Goal: Task Accomplishment & Management: Complete application form

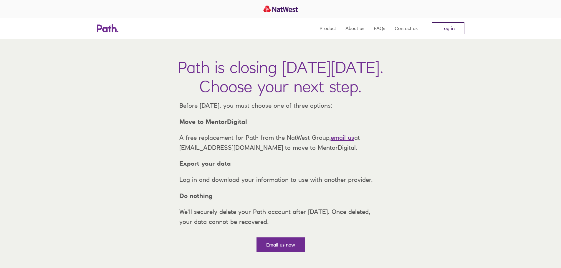
click at [452, 32] on link "Log in" at bounding box center [448, 28] width 33 height 12
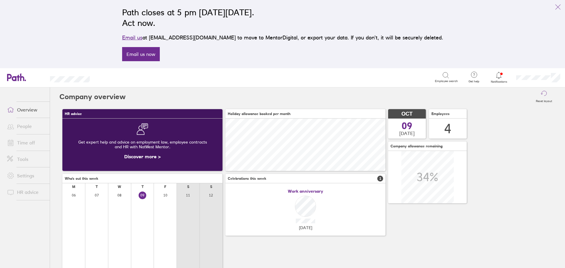
scroll to position [52, 160]
click at [24, 125] on link "People" at bounding box center [25, 126] width 47 height 12
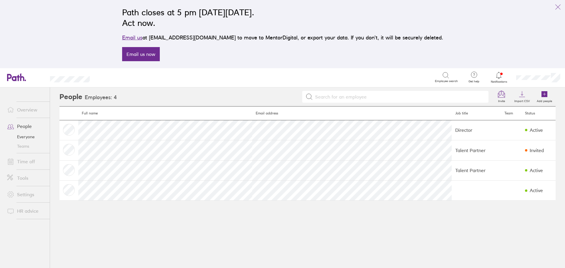
click at [23, 160] on link "Time off" at bounding box center [25, 162] width 47 height 12
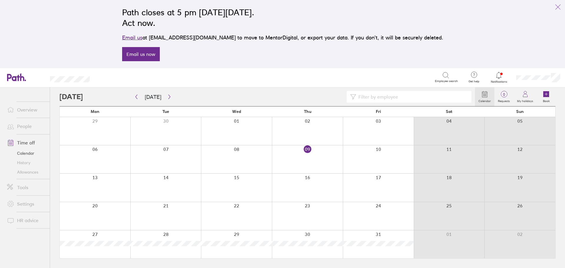
click at [25, 173] on link "Allowances" at bounding box center [25, 172] width 47 height 9
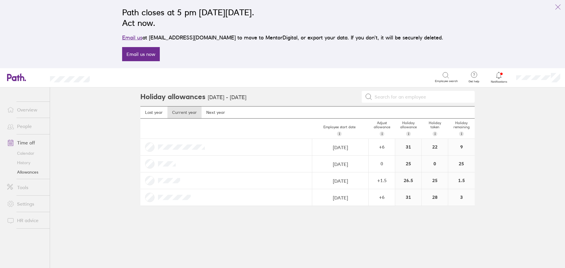
click at [24, 142] on link "Time off" at bounding box center [25, 143] width 47 height 12
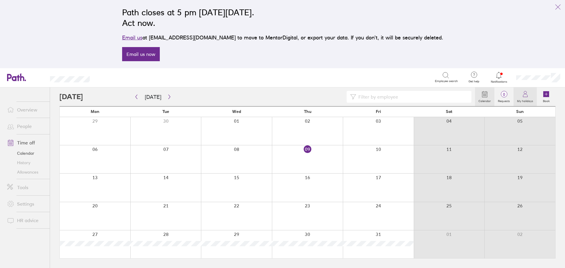
click at [527, 96] on icon at bounding box center [525, 94] width 7 height 7
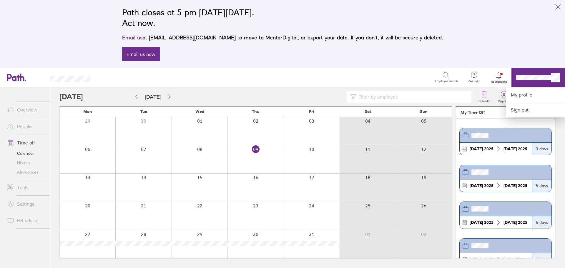
click at [530, 79] on div at bounding box center [282, 134] width 565 height 268
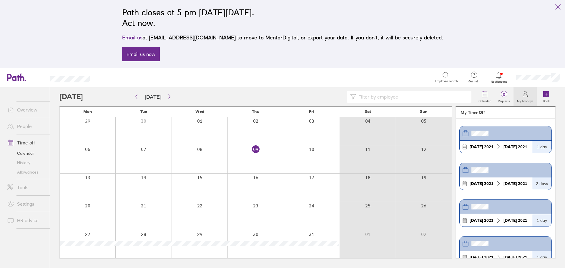
scroll to position [1637, 0]
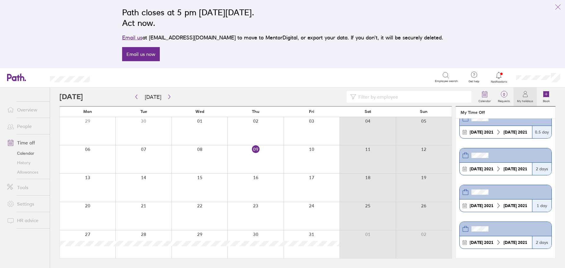
click at [23, 163] on link "History" at bounding box center [25, 162] width 47 height 9
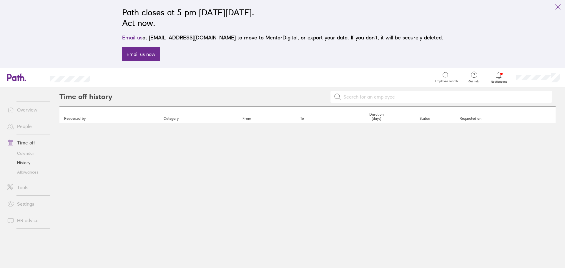
click at [368, 96] on input at bounding box center [445, 96] width 208 height 11
type input "millie"
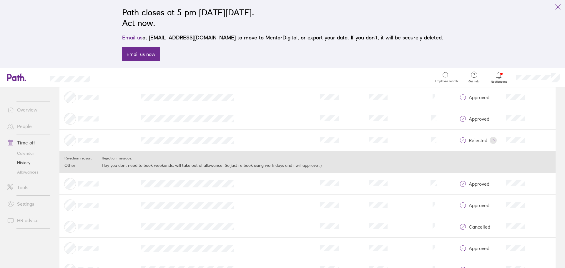
scroll to position [317, 0]
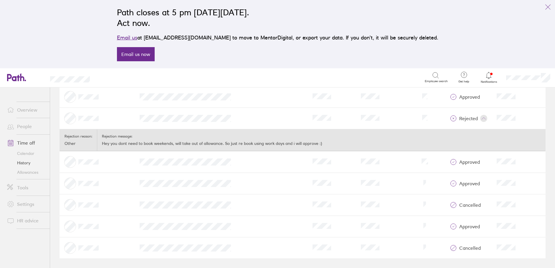
click at [22, 150] on link "Calendar" at bounding box center [25, 153] width 47 height 9
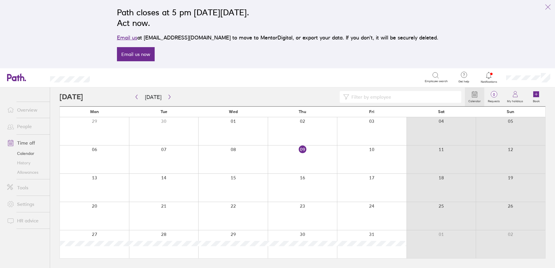
click at [73, 96] on div at bounding box center [261, 97] width 405 height 12
click at [138, 98] on icon "button" at bounding box center [136, 97] width 4 height 5
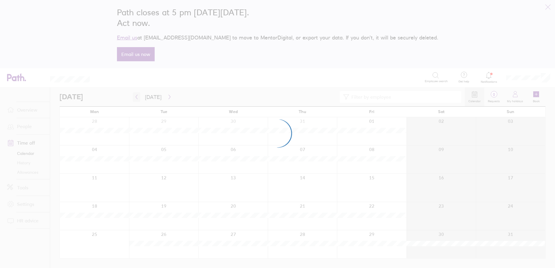
click at [138, 98] on div at bounding box center [277, 134] width 555 height 268
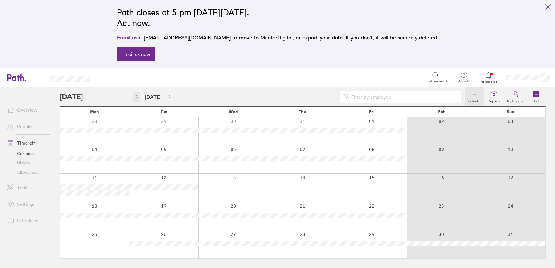
click at [138, 98] on icon "button" at bounding box center [136, 97] width 4 height 5
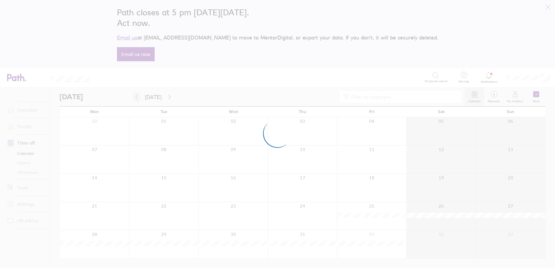
click at [138, 98] on div at bounding box center [277, 134] width 555 height 268
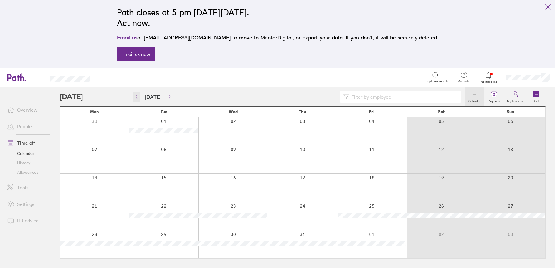
click at [138, 98] on icon "button" at bounding box center [136, 97] width 4 height 5
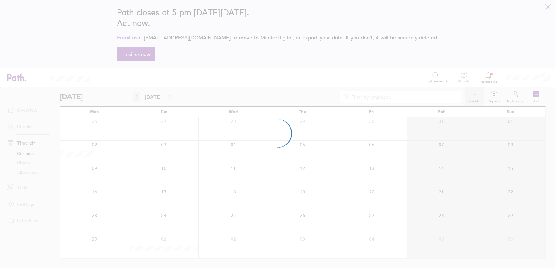
click at [138, 98] on div at bounding box center [277, 134] width 555 height 268
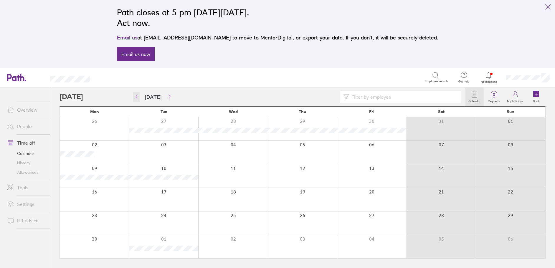
click at [135, 98] on icon "button" at bounding box center [136, 97] width 4 height 5
click at [136, 98] on icon "button" at bounding box center [136, 97] width 4 height 5
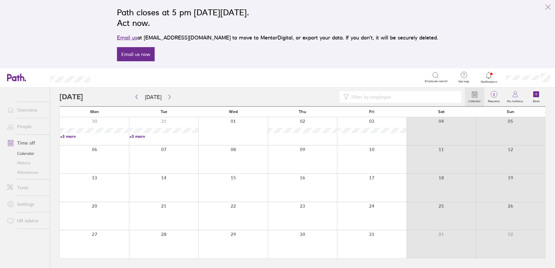
click at [70, 134] on link "+3 more" at bounding box center [94, 136] width 69 height 5
click at [429, 80] on span "Employee search" at bounding box center [436, 82] width 23 height 4
click at [337, 55] on div "Path closes at 5 pm on Thursday, 6 November 2025. Act now. Email us at support@…" at bounding box center [277, 34] width 331 height 61
click at [348, 109] on div "Fri" at bounding box center [371, 112] width 69 height 11
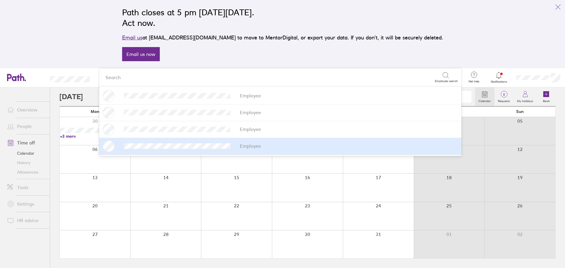
click at [519, 210] on div at bounding box center [520, 216] width 71 height 28
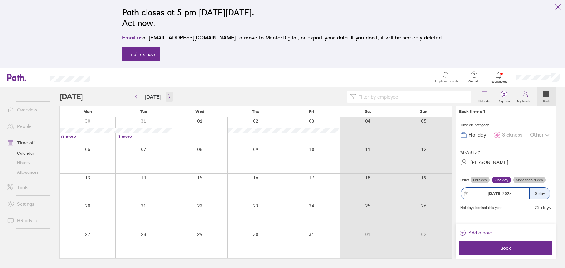
click at [170, 97] on button "button" at bounding box center [169, 97] width 7 height 10
click at [169, 94] on button "button" at bounding box center [169, 97] width 7 height 10
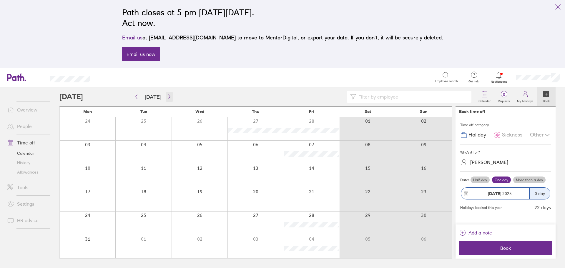
click at [168, 98] on icon "button" at bounding box center [169, 97] width 2 height 4
click at [168, 99] on button "button" at bounding box center [169, 97] width 7 height 10
click at [169, 97] on icon "button" at bounding box center [169, 97] width 4 height 5
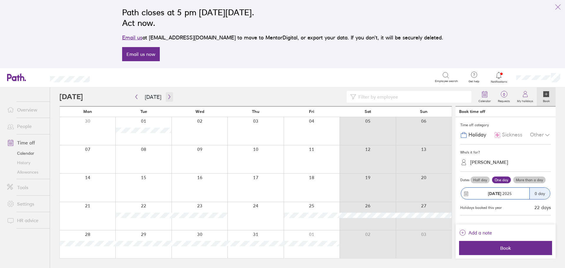
click at [167, 95] on icon "button" at bounding box center [169, 97] width 4 height 5
click at [306, 221] on div at bounding box center [312, 216] width 56 height 28
click at [479, 162] on div "Katie Armitage" at bounding box center [490, 163] width 38 height 6
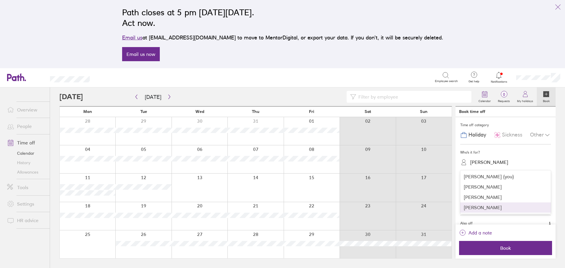
click at [468, 213] on div "Sarah Hopkins" at bounding box center [506, 208] width 91 height 10
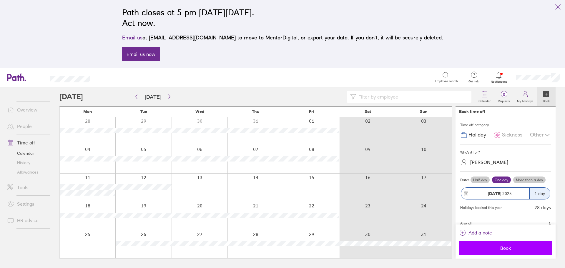
click at [498, 247] on span "Book" at bounding box center [506, 248] width 85 height 5
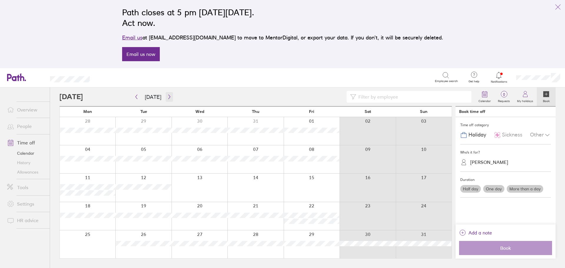
click at [169, 99] on icon "button" at bounding box center [169, 97] width 4 height 5
click at [28, 173] on link "Allowances" at bounding box center [25, 172] width 47 height 9
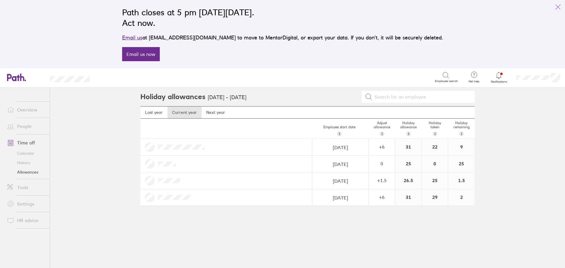
click at [27, 164] on link "History" at bounding box center [25, 162] width 47 height 9
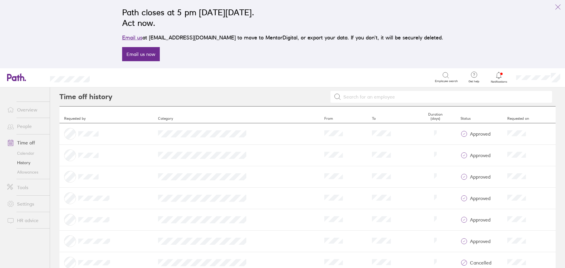
click at [26, 152] on link "Calendar" at bounding box center [25, 153] width 47 height 9
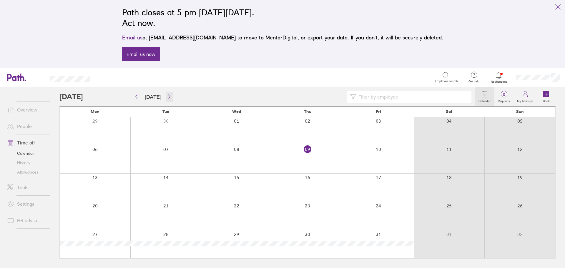
click at [170, 98] on icon "button" at bounding box center [169, 97] width 4 height 5
click at [559, 8] on icon "link" at bounding box center [558, 7] width 7 height 7
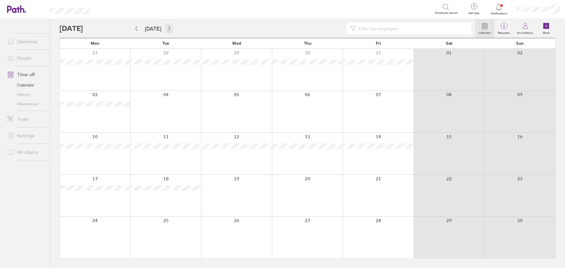
click at [167, 25] on button "button" at bounding box center [169, 29] width 7 height 10
click at [40, 101] on link "Allowances" at bounding box center [25, 103] width 47 height 9
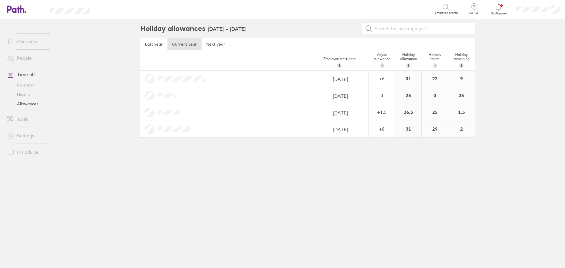
click at [28, 86] on link "Calendar" at bounding box center [25, 84] width 47 height 9
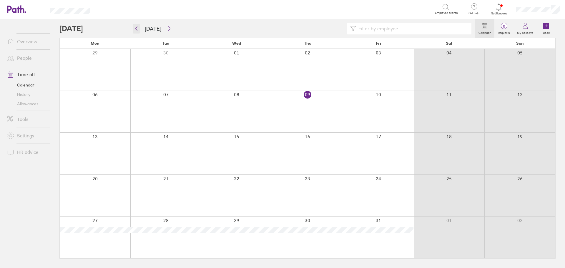
click at [138, 26] on icon "button" at bounding box center [136, 28] width 4 height 5
click at [136, 29] on icon "button" at bounding box center [137, 29] width 2 height 4
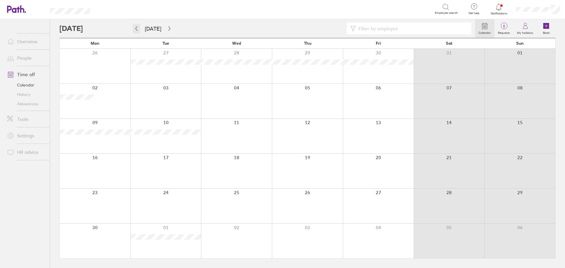
click at [136, 29] on icon "button" at bounding box center [137, 29] width 2 height 4
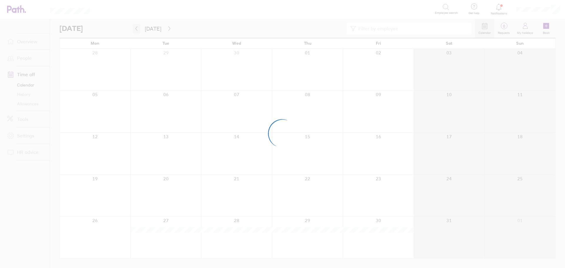
click at [136, 29] on div at bounding box center [282, 134] width 565 height 268
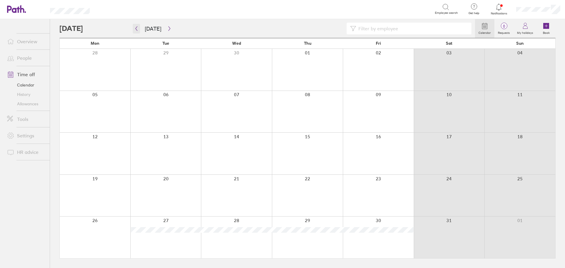
click at [136, 29] on icon "button" at bounding box center [137, 29] width 2 height 4
click at [136, 29] on icon "button" at bounding box center [136, 28] width 4 height 5
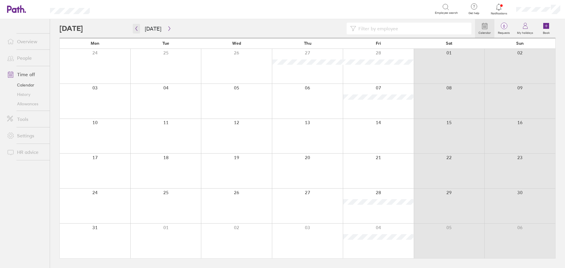
click at [136, 29] on icon "button" at bounding box center [136, 28] width 4 height 5
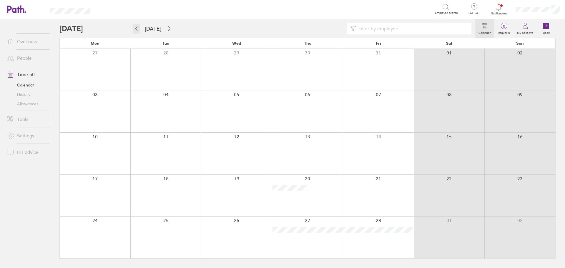
click at [136, 29] on icon "button" at bounding box center [136, 28] width 4 height 5
click at [169, 28] on icon "button" at bounding box center [169, 28] width 4 height 5
click at [167, 28] on icon "button" at bounding box center [169, 28] width 4 height 5
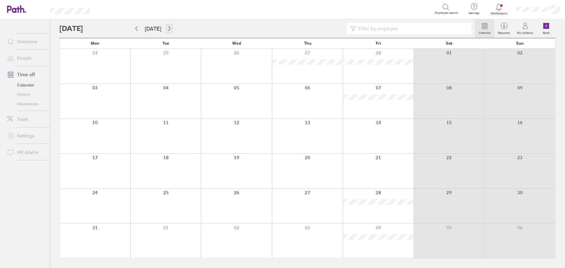
click at [168, 30] on icon "button" at bounding box center [169, 28] width 4 height 5
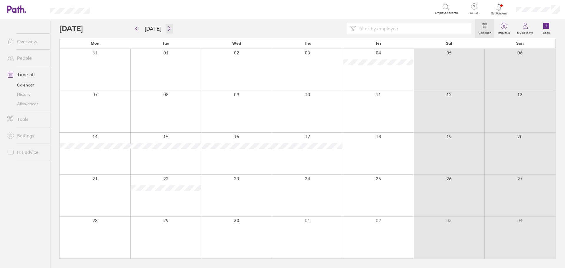
click at [167, 29] on icon "button" at bounding box center [169, 28] width 4 height 5
click at [136, 27] on icon "button" at bounding box center [136, 28] width 4 height 5
click at [167, 28] on icon "button" at bounding box center [169, 28] width 4 height 5
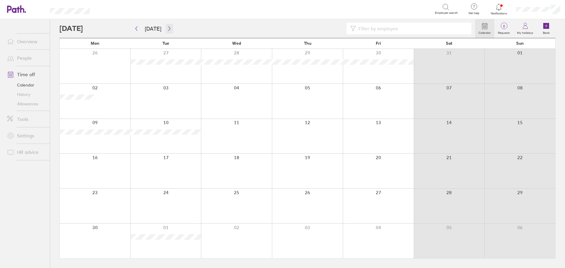
click at [168, 29] on icon "button" at bounding box center [169, 28] width 4 height 5
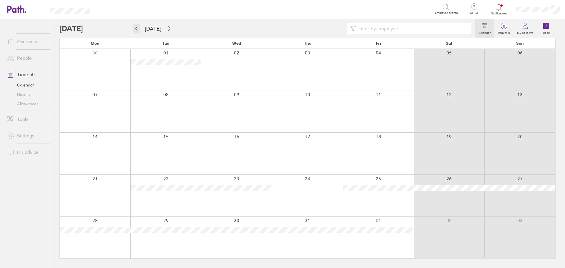
click at [138, 27] on icon "button" at bounding box center [136, 28] width 4 height 5
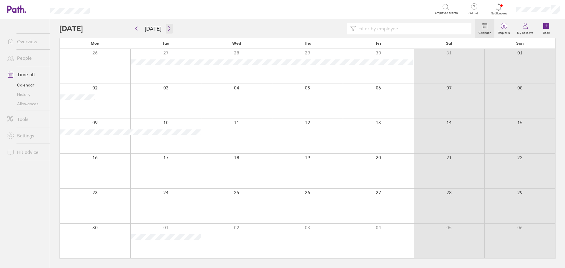
click at [168, 31] on button "button" at bounding box center [169, 29] width 7 height 10
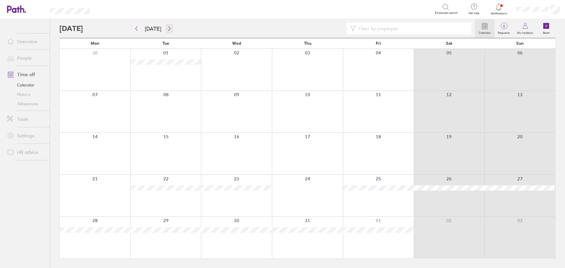
click at [168, 29] on icon "button" at bounding box center [169, 29] width 2 height 4
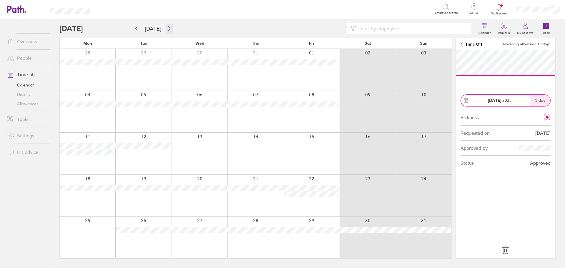
click at [168, 28] on icon "button" at bounding box center [169, 29] width 2 height 4
click at [169, 31] on icon "button" at bounding box center [169, 28] width 4 height 5
click at [167, 29] on icon "button" at bounding box center [169, 28] width 4 height 5
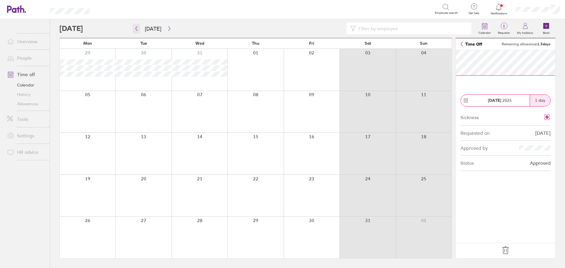
click at [136, 28] on icon "button" at bounding box center [136, 28] width 4 height 5
click at [34, 104] on link "Allowances" at bounding box center [25, 103] width 47 height 9
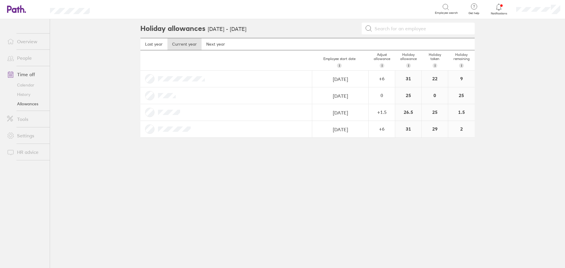
click at [25, 85] on link "Calendar" at bounding box center [25, 84] width 47 height 9
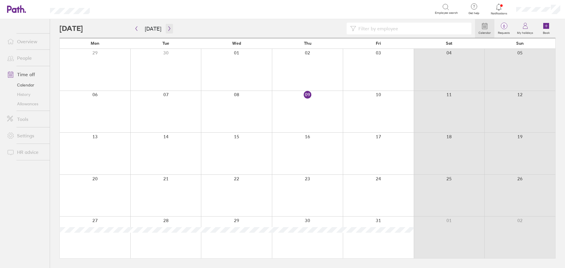
click at [169, 29] on icon "button" at bounding box center [169, 28] width 4 height 5
click at [171, 29] on button "button" at bounding box center [169, 29] width 7 height 10
click at [136, 27] on icon "button" at bounding box center [136, 28] width 4 height 5
click at [137, 29] on icon "button" at bounding box center [136, 28] width 4 height 5
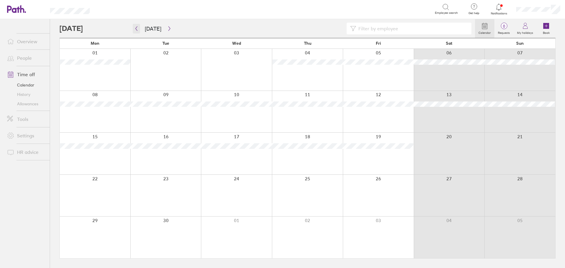
click at [137, 29] on icon "button" at bounding box center [136, 28] width 4 height 5
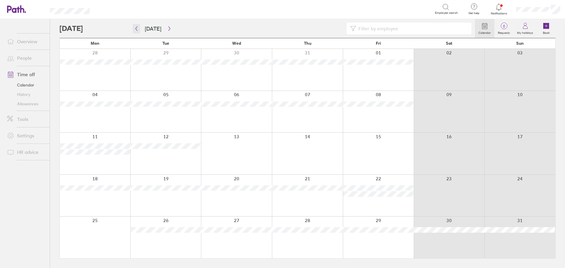
click at [134, 31] on button "button" at bounding box center [136, 29] width 7 height 10
click at [138, 28] on icon "button" at bounding box center [136, 28] width 4 height 5
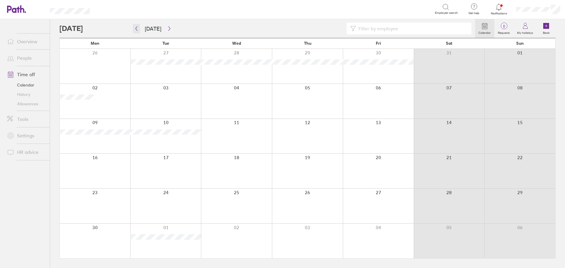
click at [138, 28] on icon "button" at bounding box center [136, 28] width 4 height 5
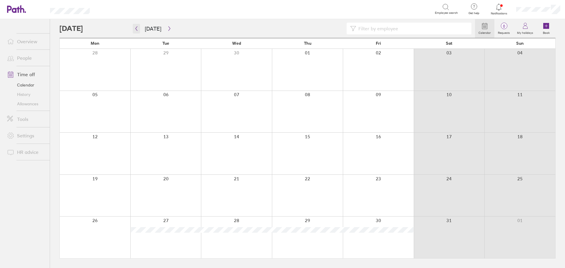
click at [135, 29] on icon "button" at bounding box center [136, 28] width 4 height 5
click at [138, 30] on icon "button" at bounding box center [136, 28] width 4 height 5
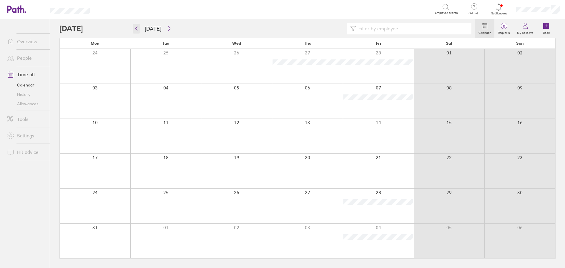
click at [138, 30] on icon "button" at bounding box center [136, 28] width 4 height 5
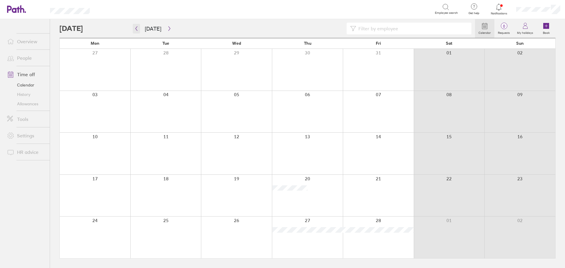
click at [138, 30] on icon "button" at bounding box center [136, 28] width 4 height 5
click at [17, 105] on link "Allowances" at bounding box center [25, 103] width 47 height 9
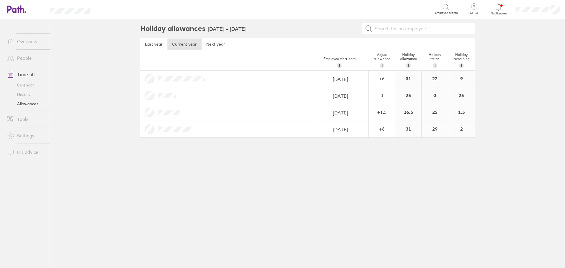
click at [30, 87] on link "Calendar" at bounding box center [25, 84] width 47 height 9
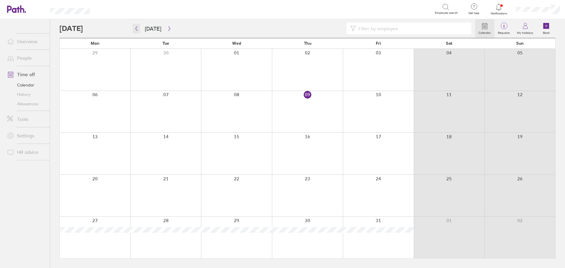
click at [137, 28] on icon "button" at bounding box center [136, 28] width 4 height 5
click at [135, 29] on icon "button" at bounding box center [136, 28] width 4 height 5
click at [137, 29] on icon "button" at bounding box center [136, 28] width 4 height 5
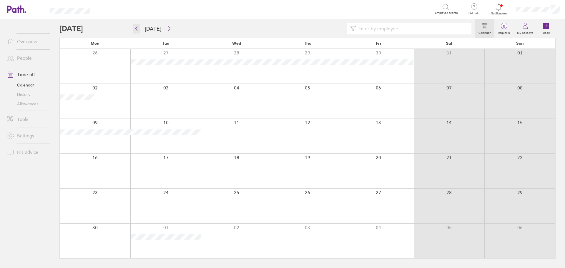
click at [136, 29] on icon "button" at bounding box center [137, 29] width 2 height 4
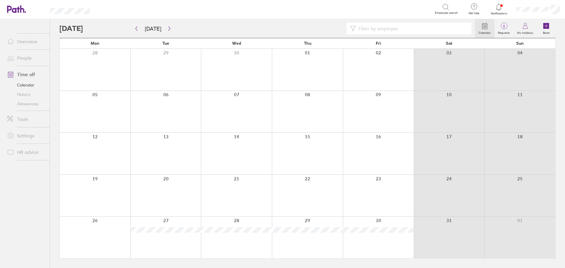
click at [176, 240] on div at bounding box center [165, 238] width 71 height 42
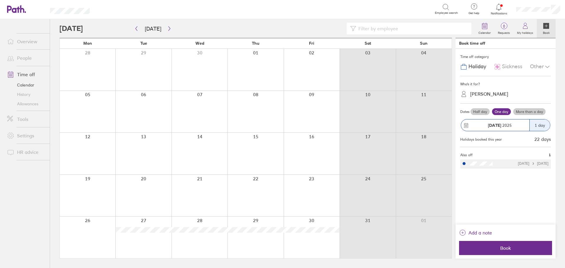
click at [517, 124] on div "27 May 2025" at bounding box center [499, 125] width 59 height 5
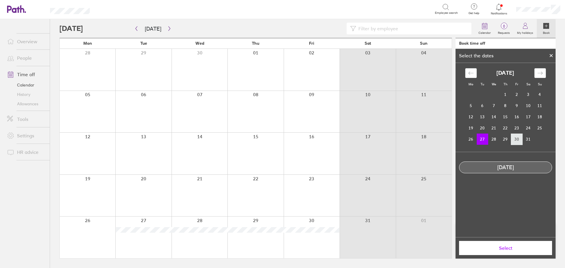
click at [515, 139] on td "30" at bounding box center [517, 139] width 11 height 11
click at [479, 143] on td "27" at bounding box center [482, 139] width 11 height 11
click at [551, 56] on icon at bounding box center [551, 55] width 2 height 2
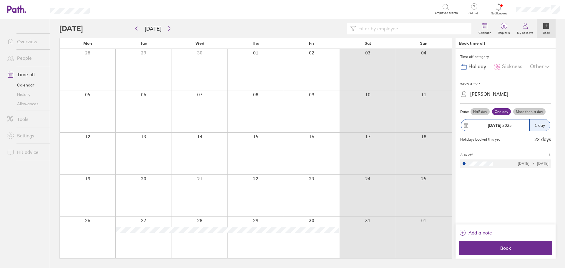
click at [519, 110] on label "More than a day" at bounding box center [530, 111] width 32 height 7
click at [0, 0] on input "More than a day" at bounding box center [0, 0] width 0 height 0
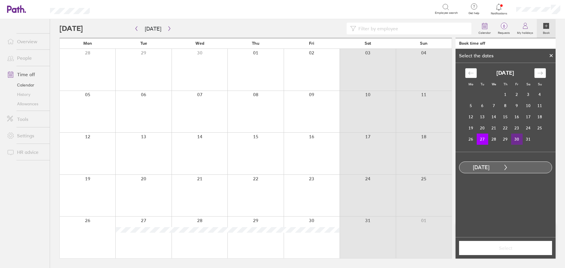
click at [522, 136] on td "30" at bounding box center [517, 139] width 11 height 11
click at [521, 248] on span "Select" at bounding box center [506, 248] width 85 height 5
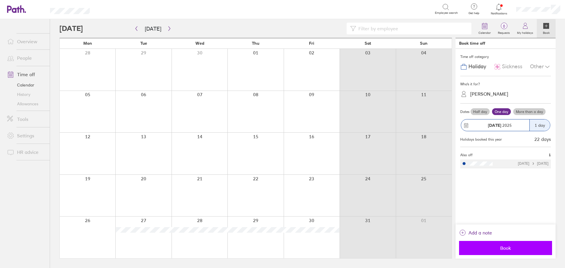
click at [520, 248] on span "Book" at bounding box center [506, 248] width 85 height 5
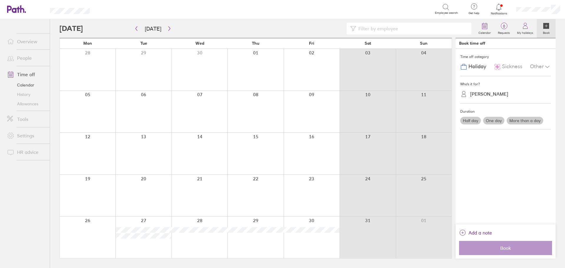
click at [200, 240] on div at bounding box center [200, 238] width 56 height 42
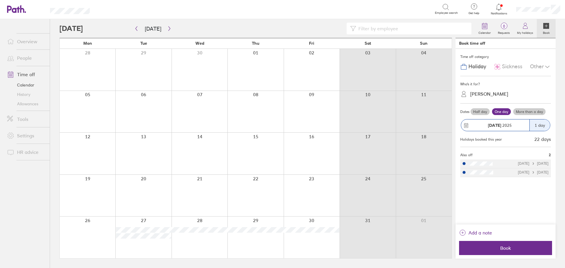
click at [530, 110] on label "More than a day" at bounding box center [530, 111] width 32 height 7
click at [0, 0] on input "More than a day" at bounding box center [0, 0] width 0 height 0
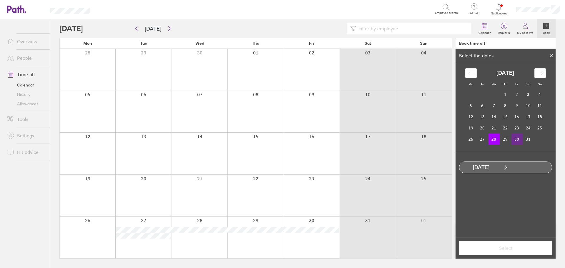
click at [516, 138] on td "30" at bounding box center [517, 139] width 11 height 11
click at [497, 249] on span "Select" at bounding box center [506, 248] width 85 height 5
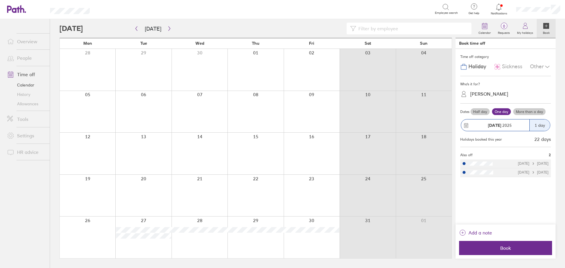
click at [497, 249] on span "Book" at bounding box center [506, 248] width 85 height 5
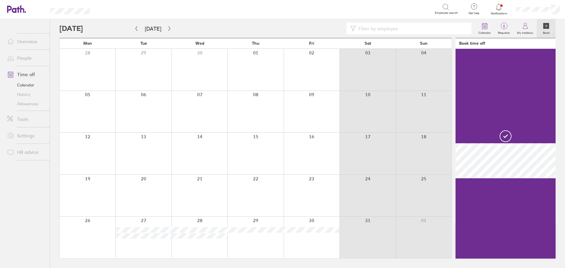
click at [33, 105] on link "Allowances" at bounding box center [25, 103] width 47 height 9
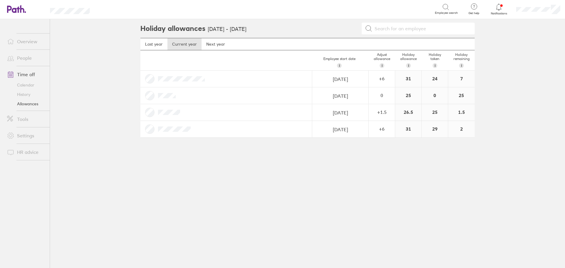
click at [28, 83] on link "Calendar" at bounding box center [25, 84] width 47 height 9
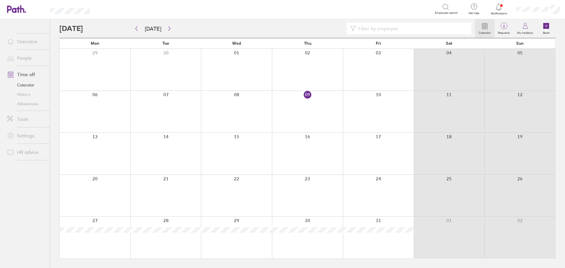
click at [27, 105] on link "Allowances" at bounding box center [25, 103] width 47 height 9
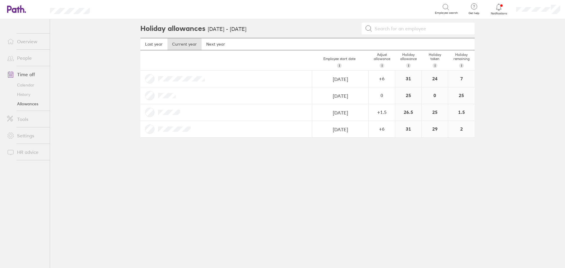
click at [24, 84] on link "Calendar" at bounding box center [25, 84] width 47 height 9
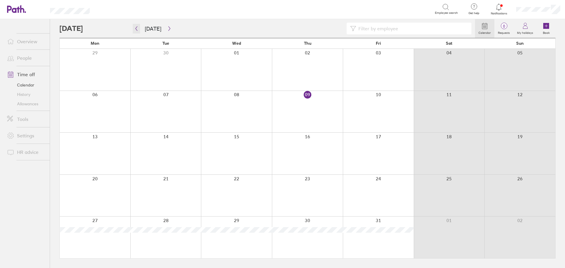
click at [136, 27] on icon "button" at bounding box center [136, 28] width 4 height 5
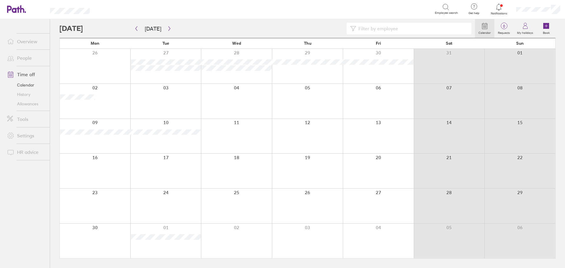
click at [327, 72] on div at bounding box center [307, 66] width 71 height 35
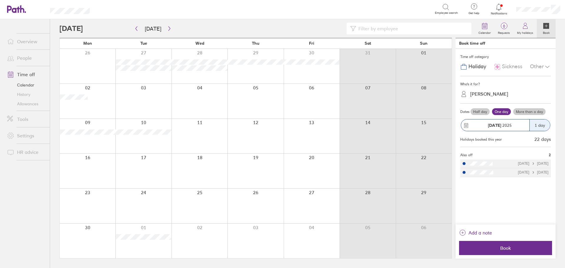
click at [534, 113] on label "More than a day" at bounding box center [530, 111] width 32 height 7
click at [0, 0] on input "More than a day" at bounding box center [0, 0] width 0 height 0
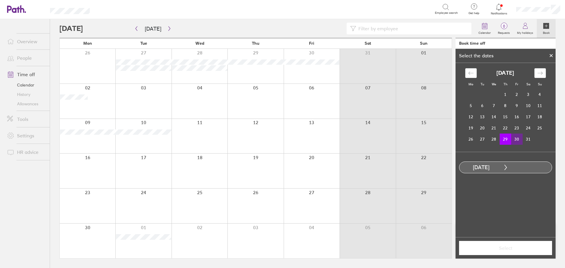
click at [520, 140] on td "30" at bounding box center [517, 139] width 11 height 11
click at [503, 247] on span "Select" at bounding box center [506, 248] width 85 height 5
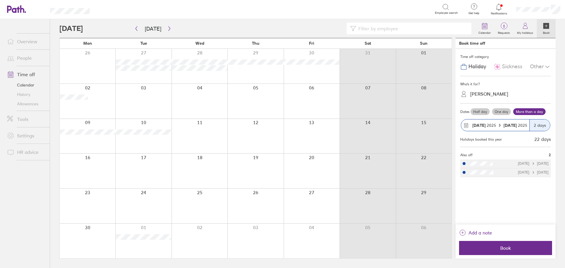
click at [532, 113] on label "More than a day" at bounding box center [530, 111] width 32 height 7
click at [0, 0] on input "More than a day" at bounding box center [0, 0] width 0 height 0
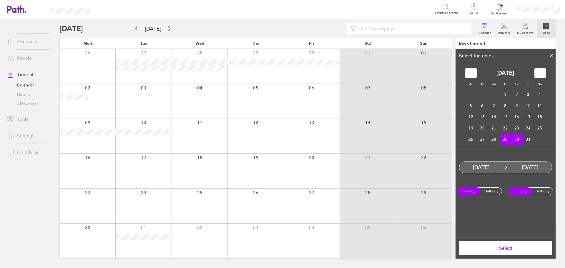
click at [492, 251] on span "Select" at bounding box center [506, 248] width 85 height 5
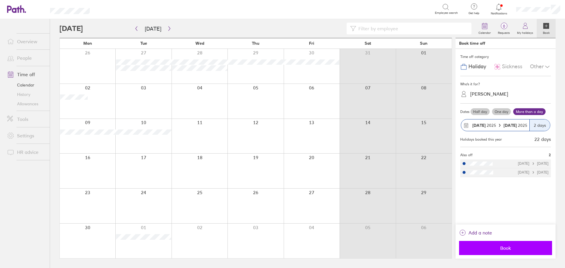
click at [513, 247] on span "Book" at bounding box center [506, 248] width 85 height 5
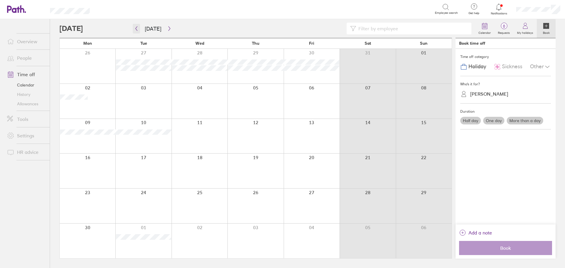
click at [134, 28] on icon "button" at bounding box center [136, 28] width 4 height 5
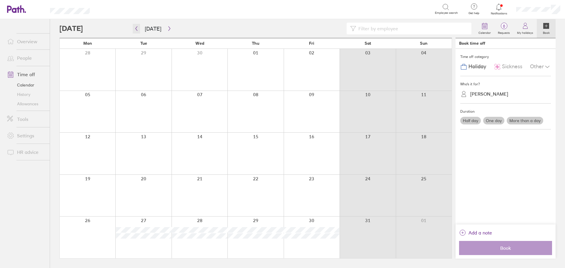
click at [135, 28] on icon "button" at bounding box center [136, 28] width 4 height 5
click at [137, 28] on icon "button" at bounding box center [136, 28] width 4 height 5
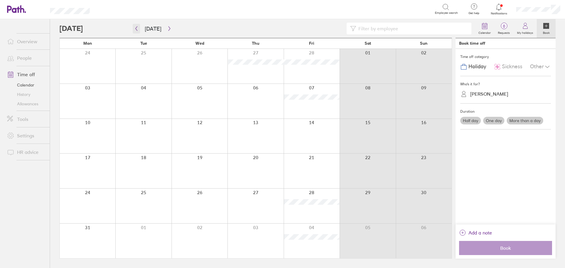
click at [137, 28] on icon "button" at bounding box center [136, 28] width 4 height 5
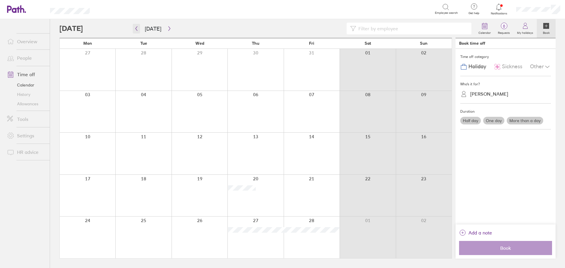
click at [137, 28] on icon "button" at bounding box center [136, 28] width 4 height 5
click at [168, 30] on icon "button" at bounding box center [169, 29] width 2 height 4
click at [169, 33] on button "button" at bounding box center [169, 29] width 7 height 10
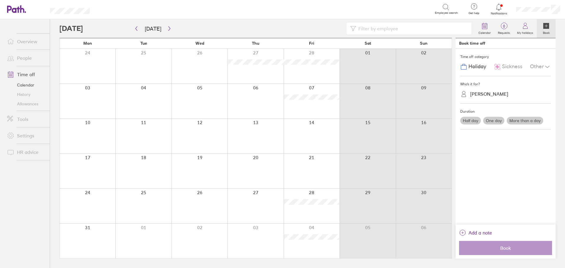
click at [171, 29] on div at bounding box center [267, 29] width 416 height 12
click at [167, 29] on icon "button" at bounding box center [169, 28] width 4 height 5
click at [169, 30] on icon "button" at bounding box center [169, 28] width 4 height 5
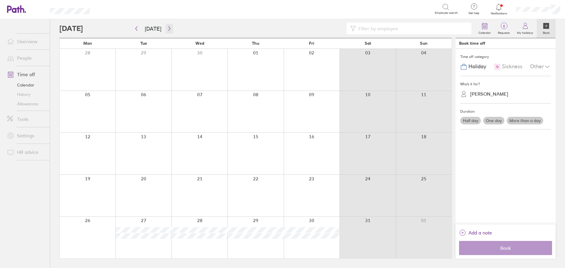
click at [167, 28] on icon "button" at bounding box center [169, 28] width 4 height 5
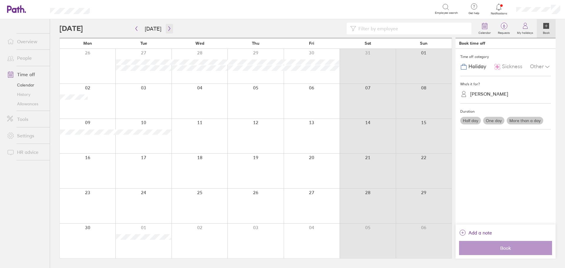
click at [169, 28] on icon "button" at bounding box center [169, 28] width 4 height 5
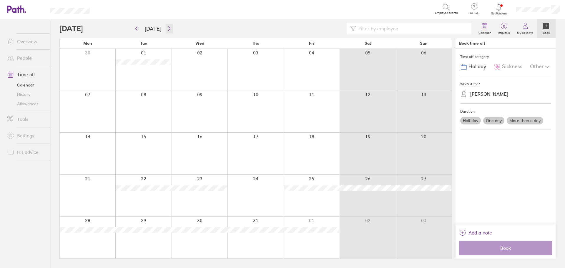
click at [168, 27] on icon "button" at bounding box center [169, 28] width 4 height 5
click at [168, 27] on icon "button" at bounding box center [169, 29] width 2 height 4
click at [318, 186] on div at bounding box center [312, 196] width 56 height 42
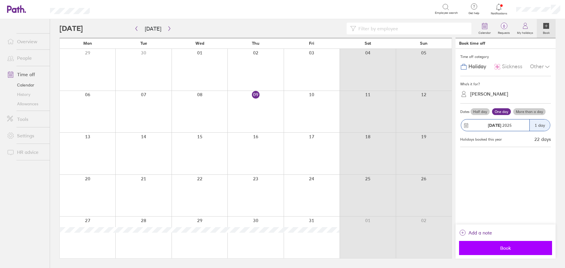
click at [511, 248] on span "Book" at bounding box center [506, 248] width 85 height 5
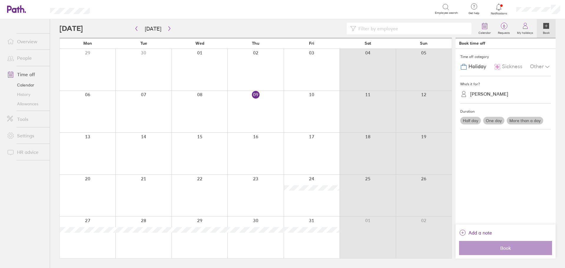
click at [24, 106] on link "Allowances" at bounding box center [25, 103] width 47 height 9
